Goal: Check status: Check status

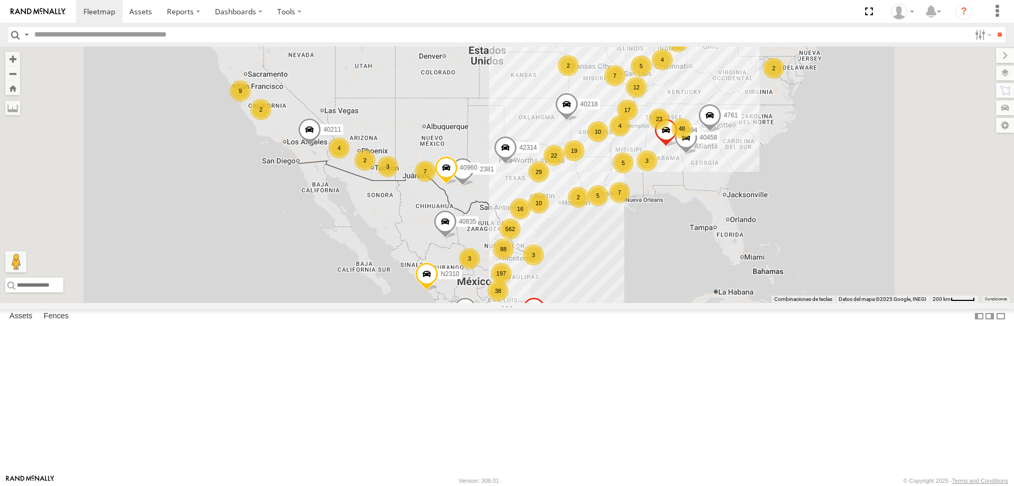
click at [259, 38] on input "text" at bounding box center [500, 34] width 940 height 15
type input "*****"
click at [994, 27] on input "**" at bounding box center [1000, 34] width 12 height 15
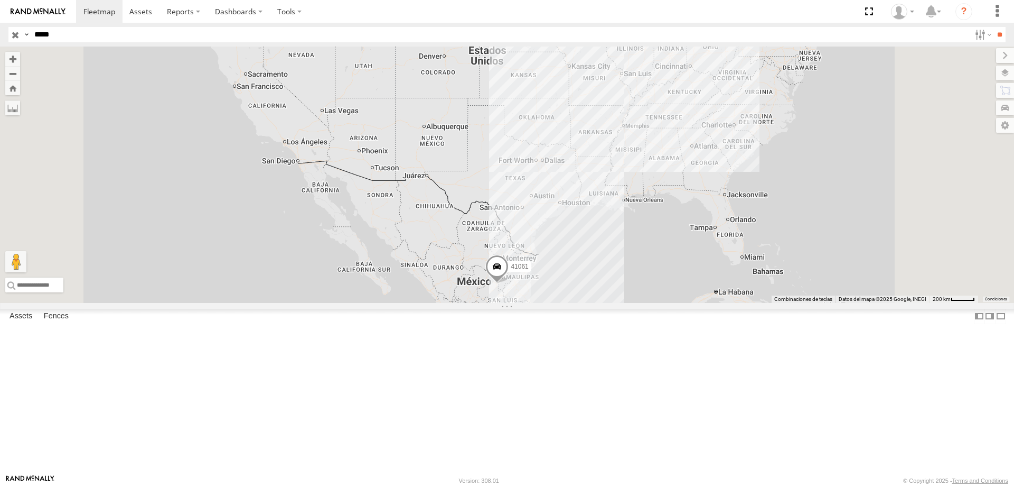
click at [0, 0] on div "Asset Current Location" at bounding box center [0, 0] width 0 height 0
click at [0, 0] on div "41061" at bounding box center [0, 0] width 0 height 0
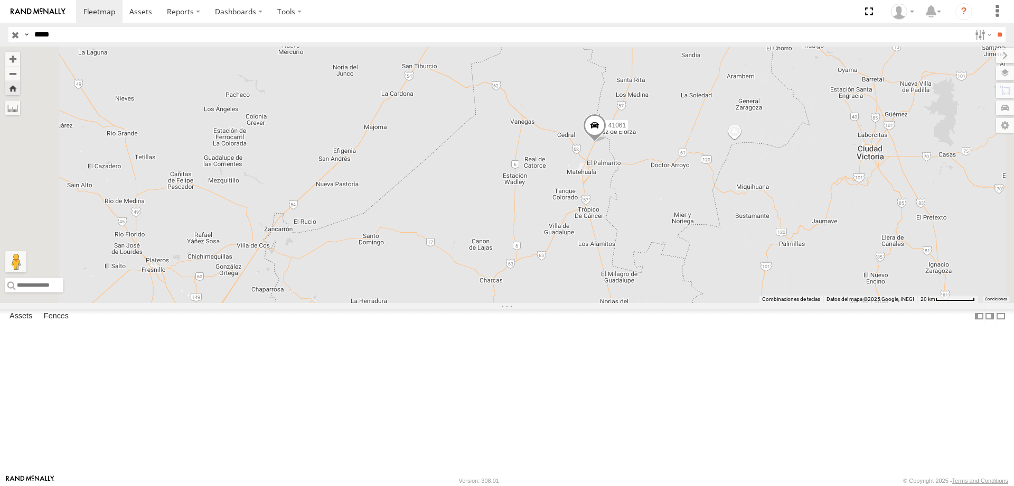
drag, startPoint x: 772, startPoint y: 212, endPoint x: 711, endPoint y: 268, distance: 83.4
click at [711, 268] on div "41061" at bounding box center [507, 174] width 1014 height 256
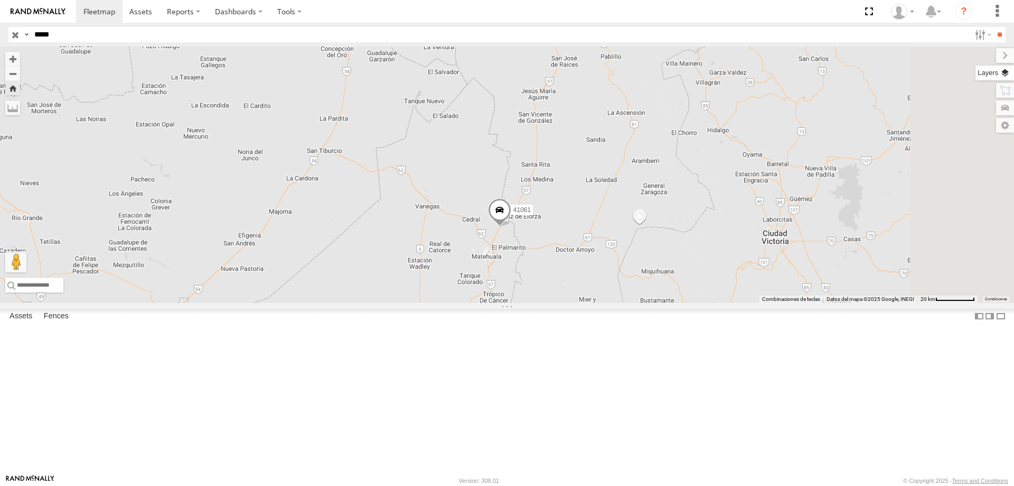
click at [1005, 74] on label at bounding box center [995, 73] width 39 height 15
click at [0, 0] on span "Basemaps" at bounding box center [0, 0] width 0 height 0
click at [0, 0] on span "Satellite + Roadmap" at bounding box center [0, 0] width 0 height 0
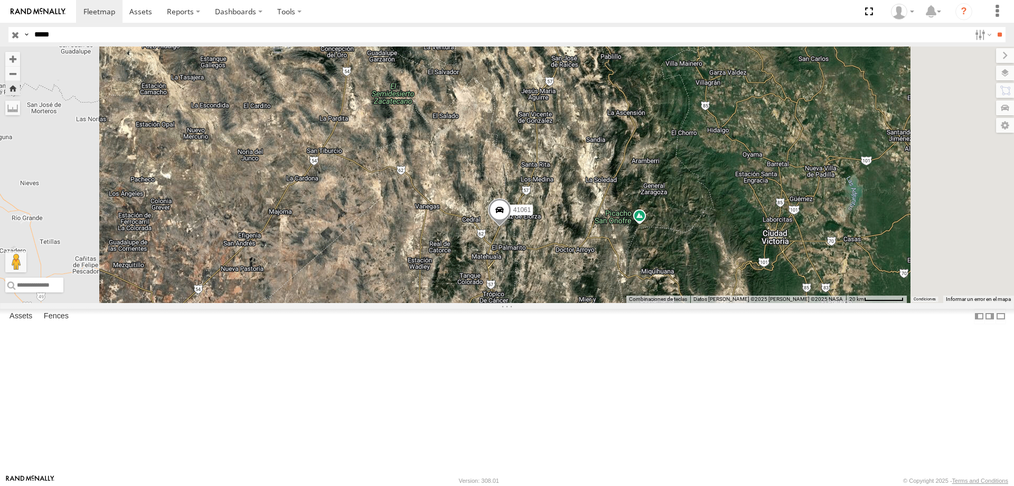
drag, startPoint x: 655, startPoint y: 229, endPoint x: 647, endPoint y: 233, distance: 9.2
click at [647, 233] on div "41061" at bounding box center [507, 174] width 1014 height 256
